Goal: Information Seeking & Learning: Check status

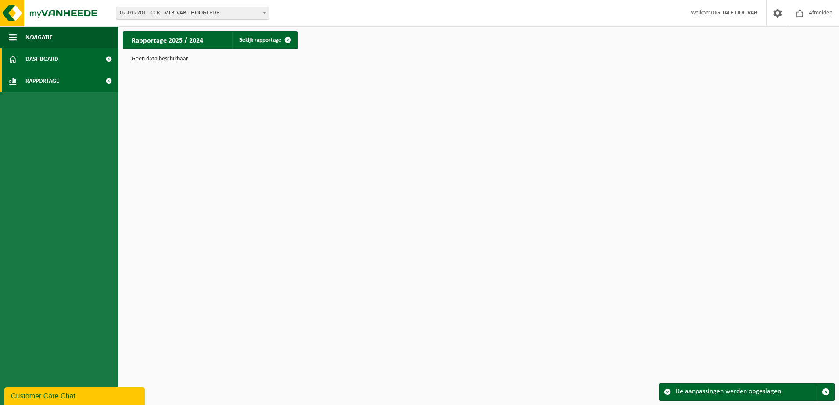
click at [35, 76] on span "Rapportage" at bounding box center [42, 81] width 34 height 22
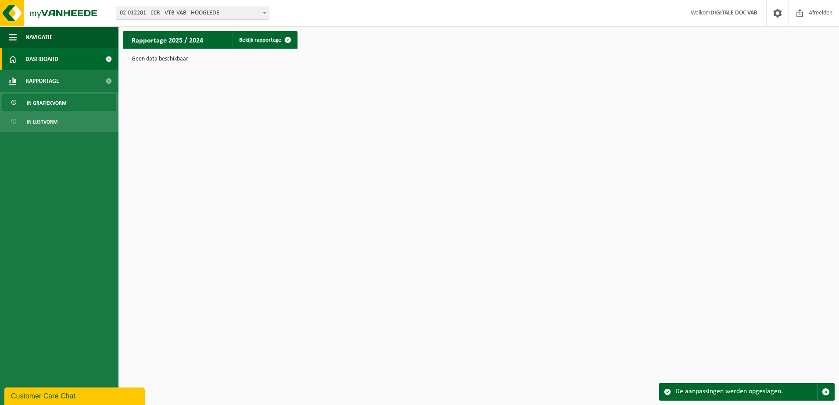
click at [54, 104] on span "In grafiekvorm" at bounding box center [46, 103] width 39 height 17
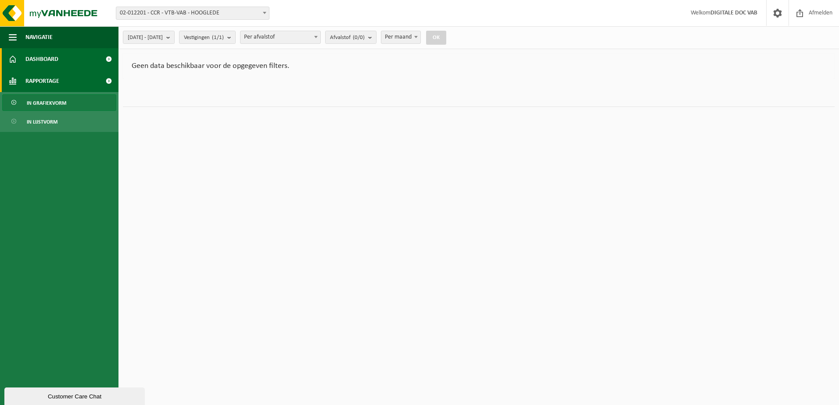
click at [40, 60] on span "Dashboard" at bounding box center [41, 59] width 33 height 22
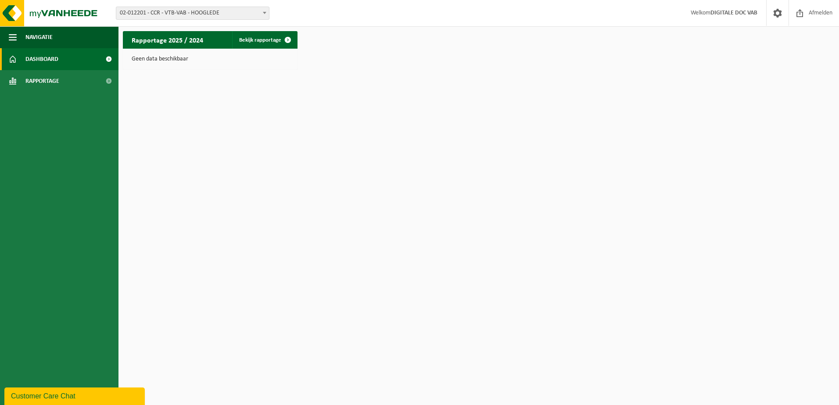
click at [107, 58] on span at bounding box center [109, 59] width 20 height 22
click at [263, 14] on span at bounding box center [264, 12] width 9 height 11
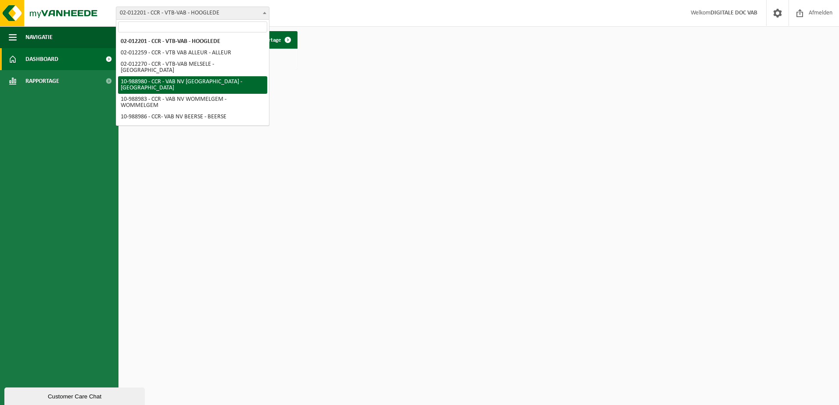
select select "168112"
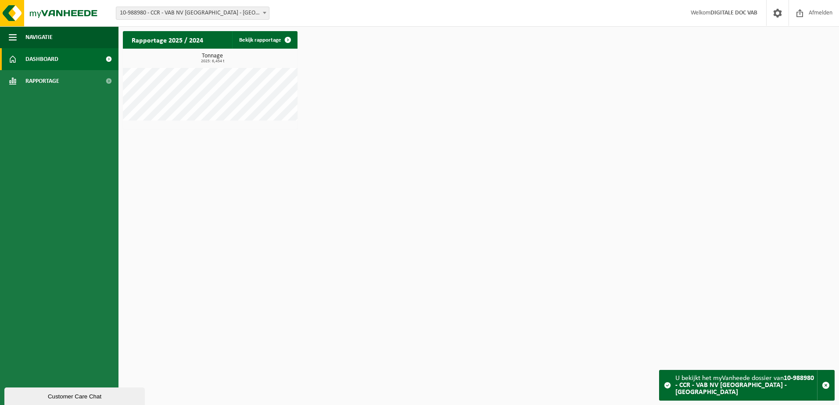
click at [245, 64] on div "Tonnage 2025: 6,454 t" at bounding box center [210, 87] width 175 height 68
click at [277, 40] on link "Bekijk rapportage" at bounding box center [264, 40] width 64 height 18
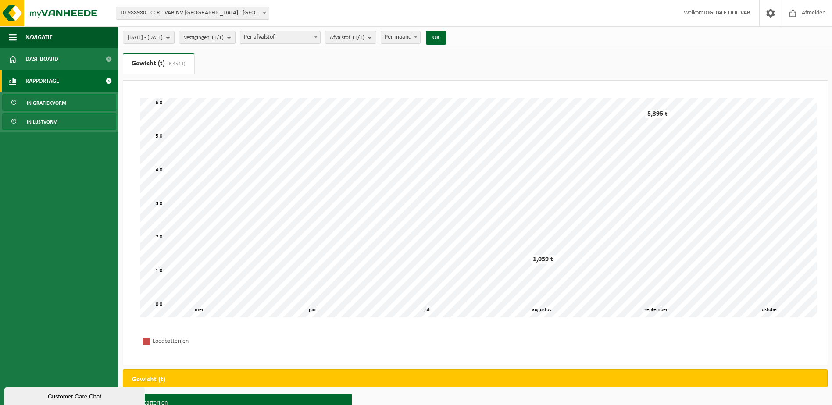
click at [42, 116] on span "In lijstvorm" at bounding box center [42, 122] width 31 height 17
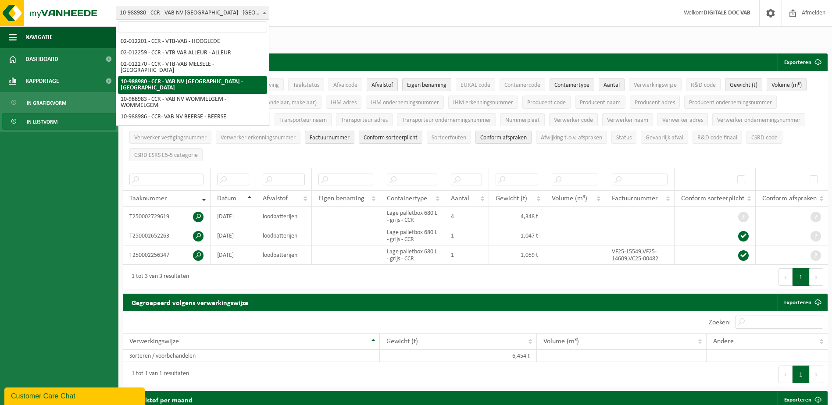
click at [258, 13] on span "10-988980 - CCR - VAB NV [GEOGRAPHIC_DATA] - [GEOGRAPHIC_DATA]" at bounding box center [192, 13] width 153 height 12
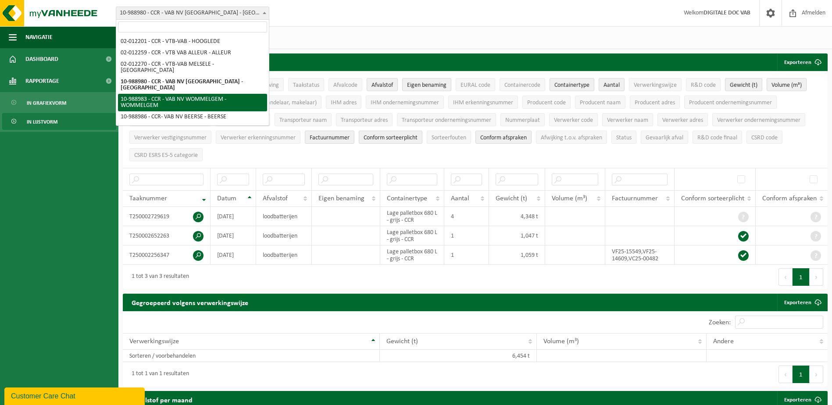
select select "168113"
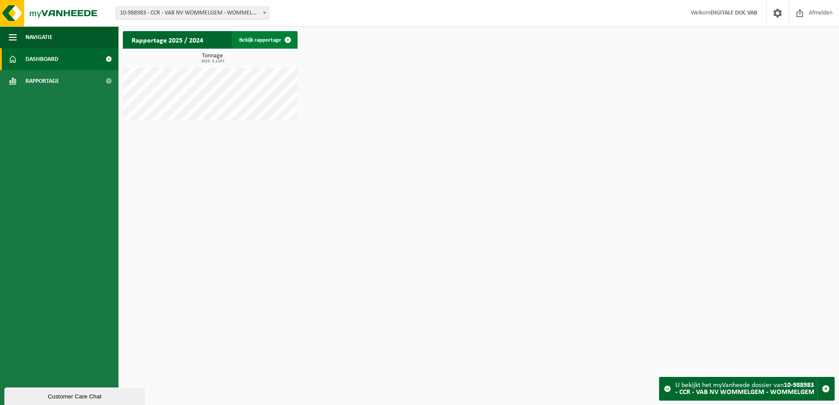
click at [265, 38] on link "Bekijk rapportage" at bounding box center [264, 40] width 64 height 18
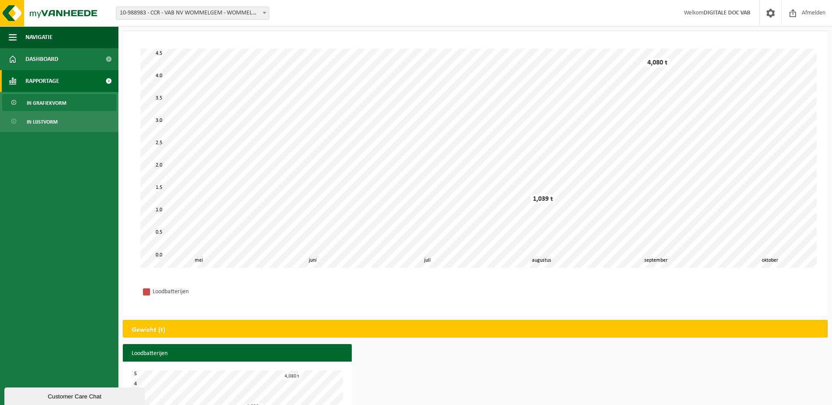
scroll to position [93, 0]
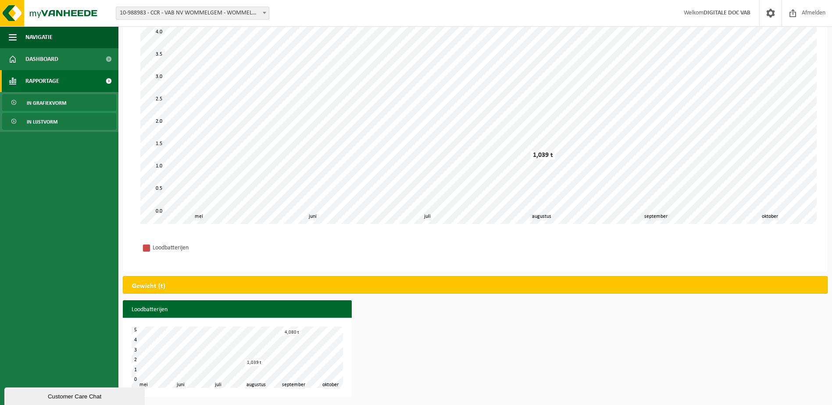
click at [51, 122] on span "In lijstvorm" at bounding box center [42, 122] width 31 height 17
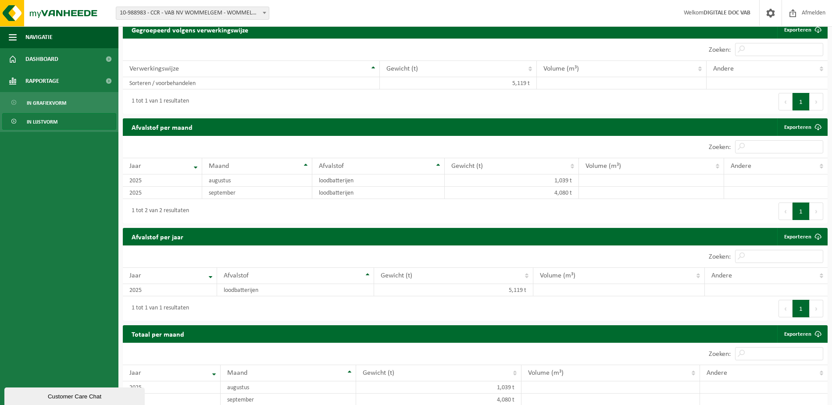
scroll to position [281, 0]
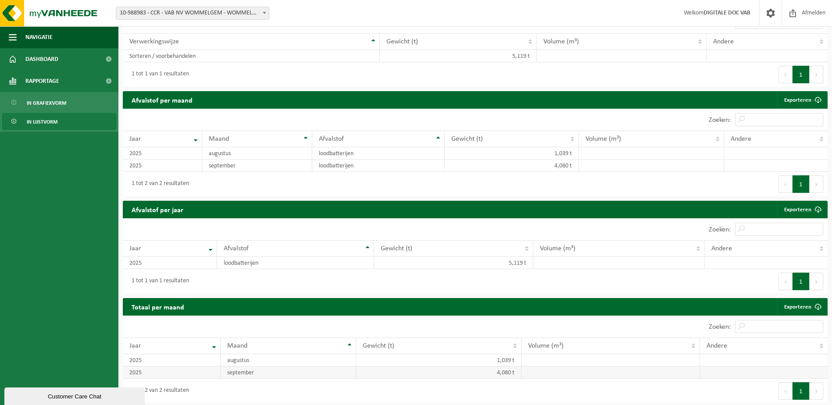
click at [502, 370] on td "4,080 t" at bounding box center [438, 373] width 165 height 12
click at [461, 359] on td "1,039 t" at bounding box center [438, 360] width 165 height 12
click at [438, 373] on td "4,080 t" at bounding box center [438, 373] width 165 height 12
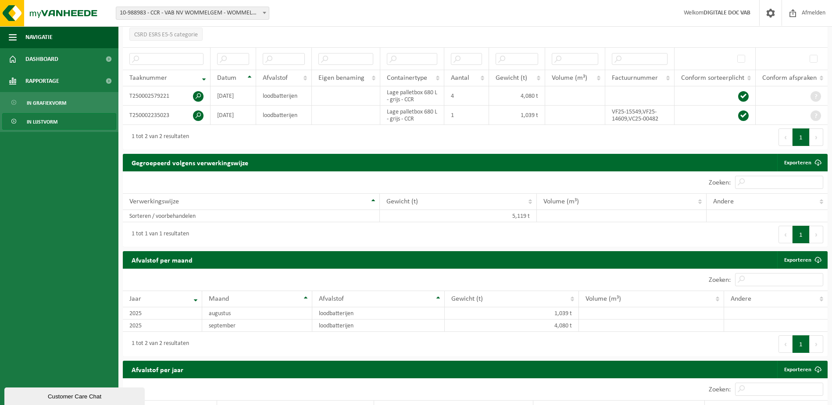
scroll to position [0, 0]
